Goal: Find contact information: Find contact information

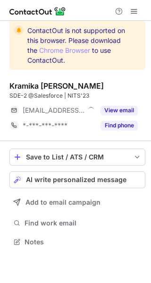
scroll to position [5, 5]
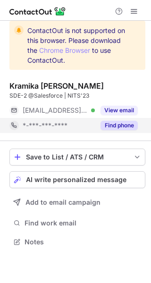
click at [116, 128] on button "Find phone" at bounding box center [118, 125] width 37 height 9
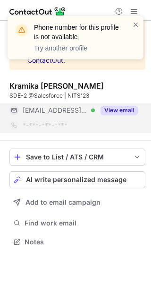
click at [124, 106] on button "View email" at bounding box center [118, 110] width 37 height 9
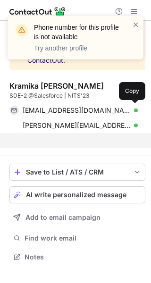
scroll to position [235, 151]
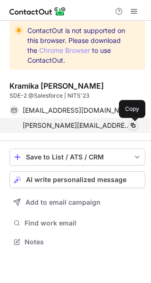
click at [131, 128] on span at bounding box center [133, 126] width 8 height 8
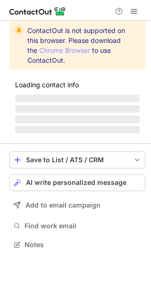
scroll to position [258, 151]
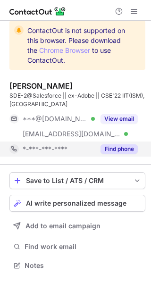
click at [119, 145] on button "Find phone" at bounding box center [118, 148] width 37 height 9
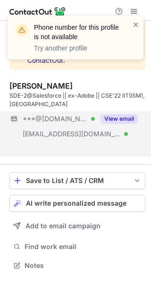
click at [118, 120] on button "View email" at bounding box center [118, 118] width 37 height 9
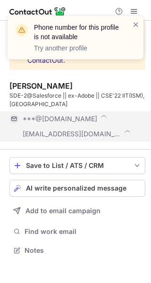
scroll to position [243, 151]
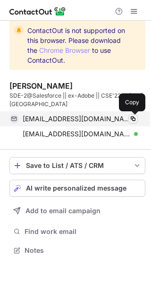
click at [131, 120] on span at bounding box center [133, 119] width 8 height 8
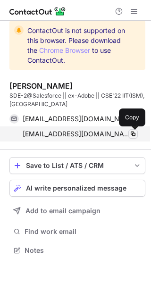
click at [133, 134] on span at bounding box center [133, 134] width 8 height 8
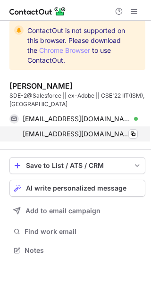
click at [66, 133] on span "ktandon@salesforce.com" at bounding box center [77, 134] width 108 height 8
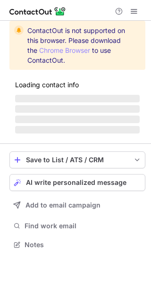
scroll to position [5, 5]
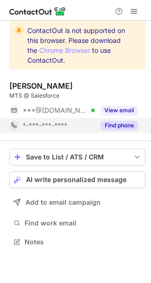
click at [125, 125] on button "Find phone" at bounding box center [118, 125] width 37 height 9
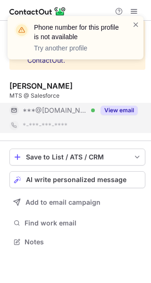
click at [125, 110] on button "View email" at bounding box center [118, 110] width 37 height 9
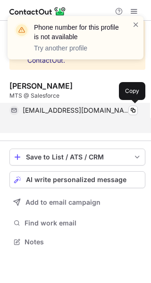
scroll to position [220, 151]
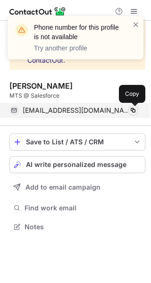
click at [131, 110] on span at bounding box center [133, 111] width 8 height 8
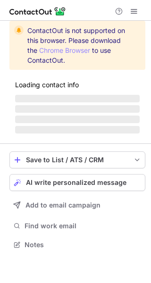
scroll to position [243, 151]
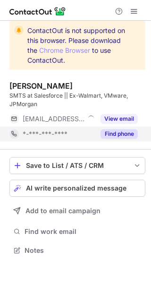
click at [125, 130] on button "Find phone" at bounding box center [118, 133] width 37 height 9
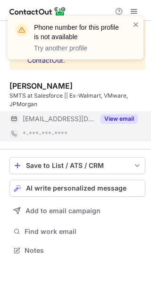
click at [118, 117] on button "View email" at bounding box center [118, 118] width 37 height 9
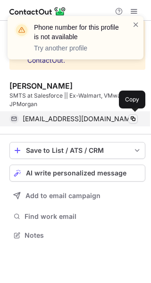
scroll to position [228, 151]
click at [131, 115] on span at bounding box center [133, 119] width 8 height 8
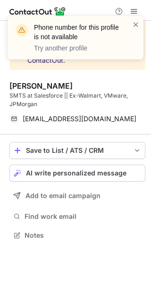
click at [62, 133] on div "Tapaswini Dian SMTS at Salesforce || Ex-Walmart, VMware, JPMorgan tdian@salesfo…" at bounding box center [77, 104] width 136 height 61
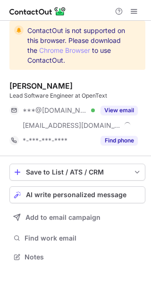
scroll to position [250, 151]
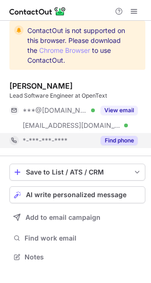
click at [125, 141] on button "Find phone" at bounding box center [118, 140] width 37 height 9
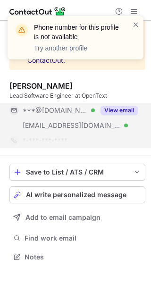
click at [121, 115] on button "View email" at bounding box center [118, 110] width 37 height 9
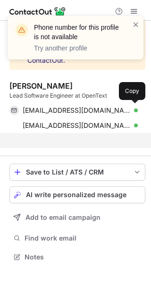
scroll to position [235, 151]
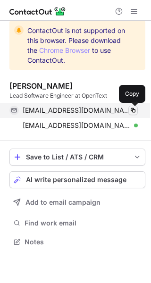
click at [132, 113] on span at bounding box center [133, 111] width 8 height 8
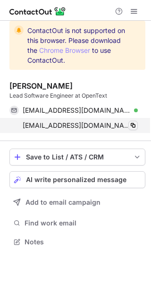
click at [133, 120] on div "agoyal@opentext.com Verified Copy" at bounding box center [73, 125] width 128 height 15
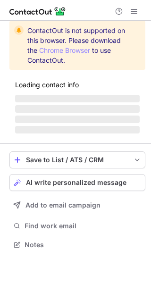
scroll to position [239, 151]
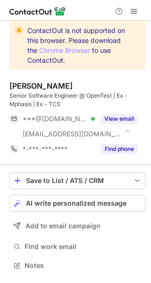
scroll to position [258, 151]
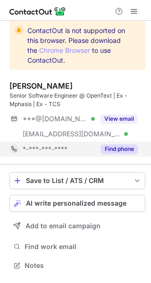
click at [116, 148] on button "Find phone" at bounding box center [118, 148] width 37 height 9
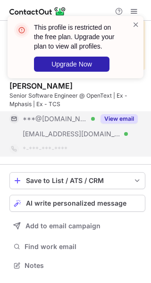
click at [115, 117] on button "View email" at bounding box center [118, 118] width 37 height 9
